Goal: Task Accomplishment & Management: Complete application form

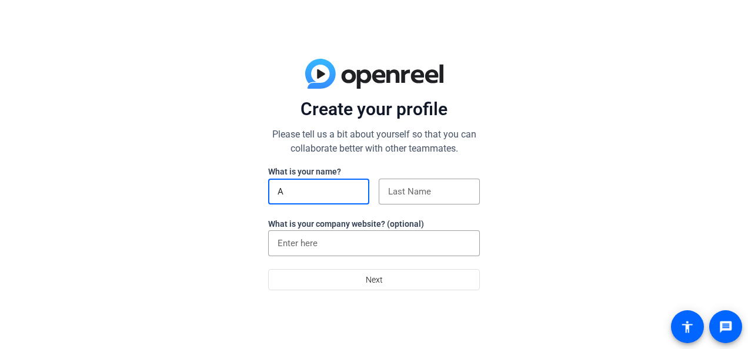
type input "[PERSON_NAME]"
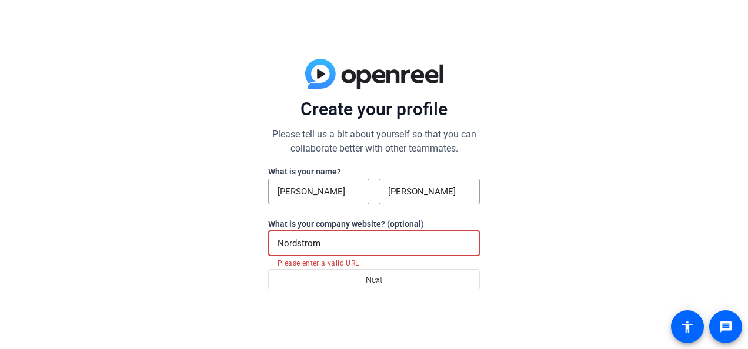
click at [329, 246] on input "Nordstrom" at bounding box center [374, 243] width 193 height 14
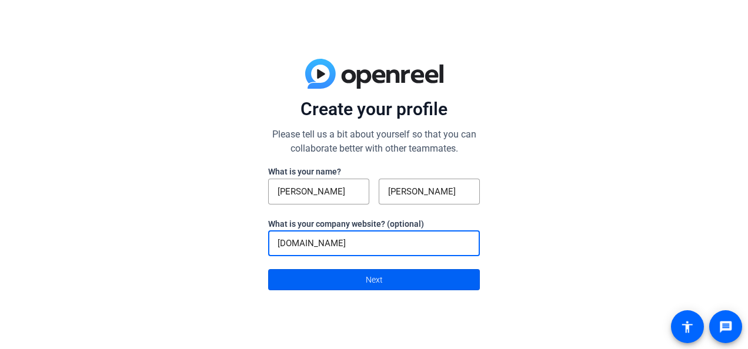
type input "[DOMAIN_NAME]"
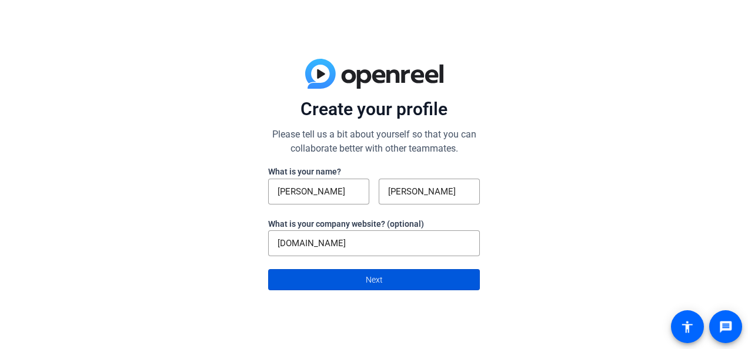
click at [345, 278] on span at bounding box center [374, 280] width 210 height 28
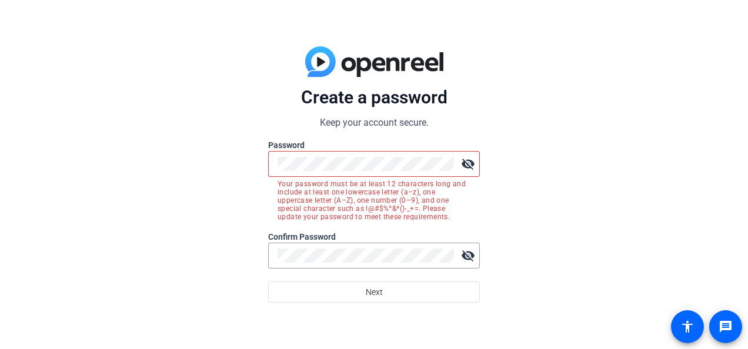
click at [469, 167] on mat-icon "visibility_off" at bounding box center [468, 164] width 24 height 24
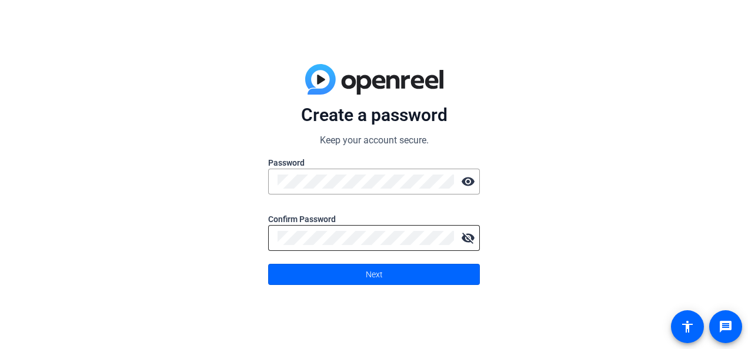
click at [476, 238] on mat-icon "visibility_off" at bounding box center [468, 238] width 24 height 24
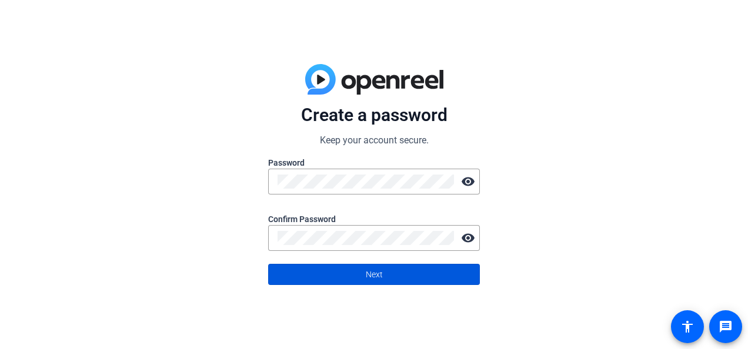
click at [355, 272] on span at bounding box center [374, 274] width 210 height 28
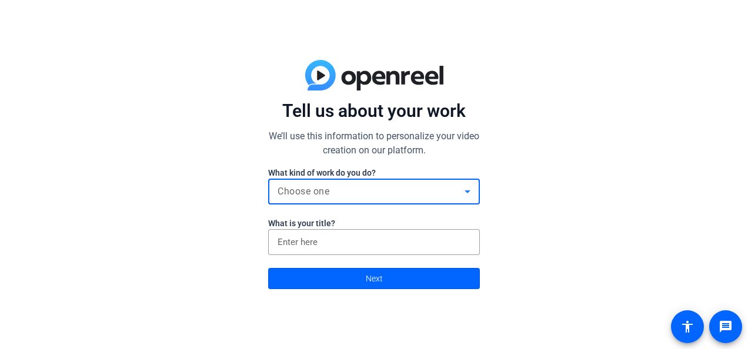
click at [343, 192] on div "Choose one" at bounding box center [371, 192] width 187 height 14
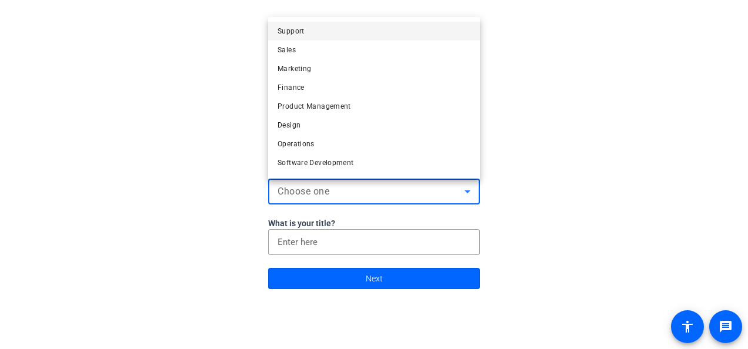
click at [617, 152] on div at bounding box center [374, 174] width 748 height 349
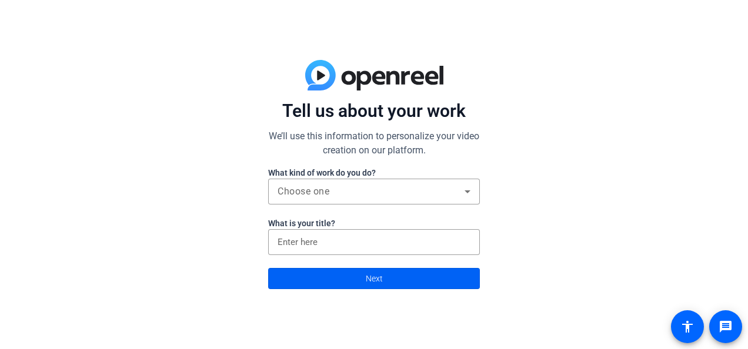
click at [400, 285] on span at bounding box center [374, 279] width 210 height 28
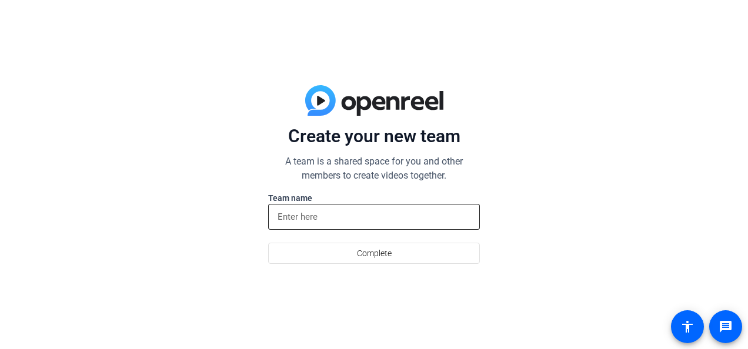
click at [376, 221] on input at bounding box center [374, 217] width 193 height 14
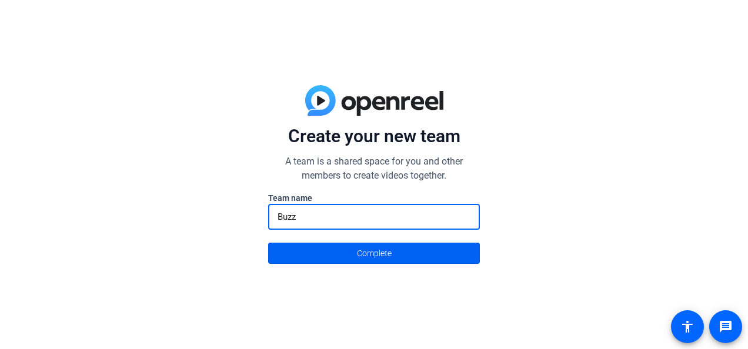
type input "Buzz"
click at [365, 245] on span "Complete" at bounding box center [374, 253] width 35 height 22
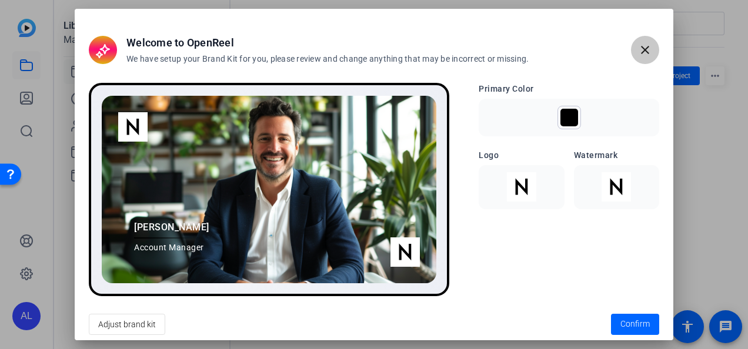
click at [653, 54] on span "button" at bounding box center [645, 50] width 28 height 28
